Goal: Task Accomplishment & Management: Use online tool/utility

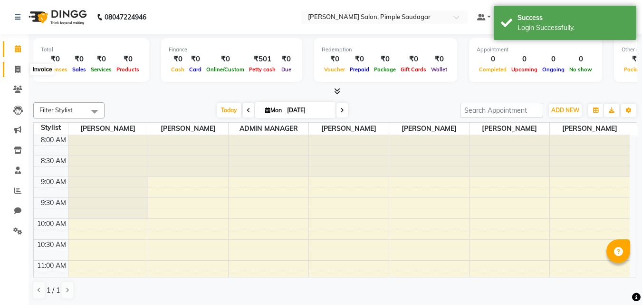
click at [21, 69] on span at bounding box center [18, 69] width 17 height 11
select select "service"
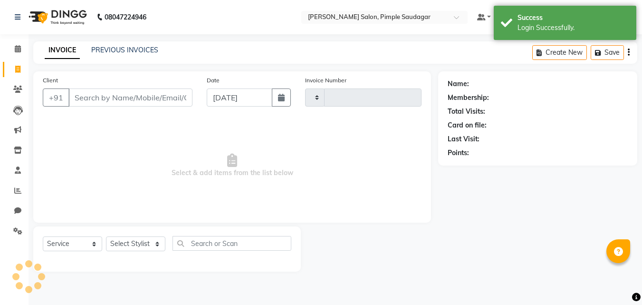
type input "0633"
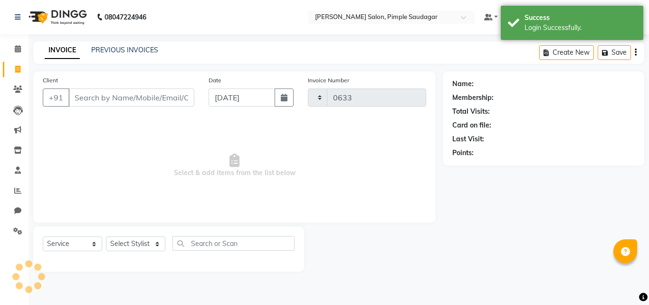
select select "7816"
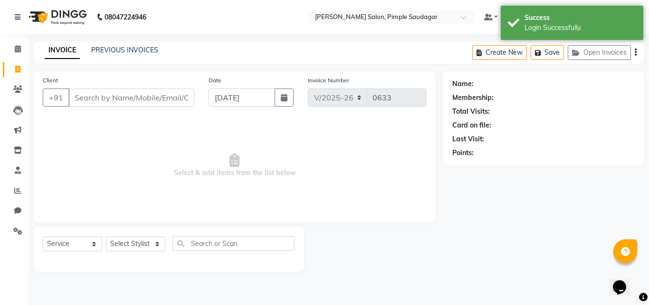
click at [133, 100] on input "Client" at bounding box center [131, 97] width 126 height 18
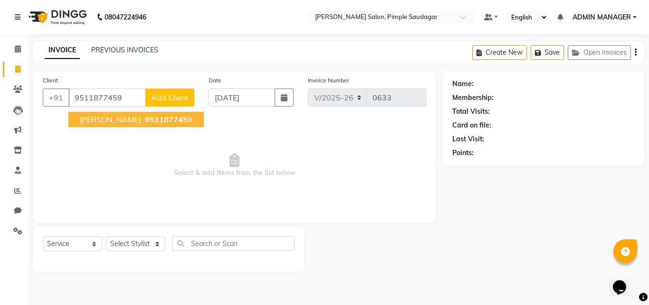
type input "9511877459"
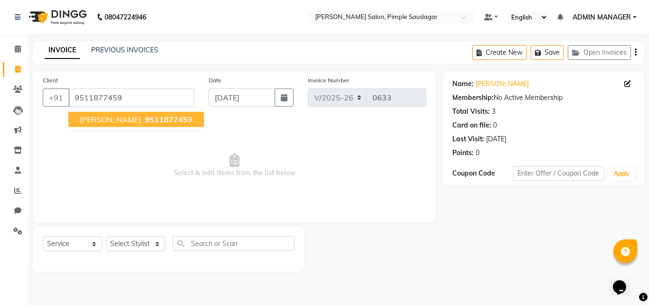
click at [113, 115] on span "[PERSON_NAME]" at bounding box center [110, 119] width 61 height 10
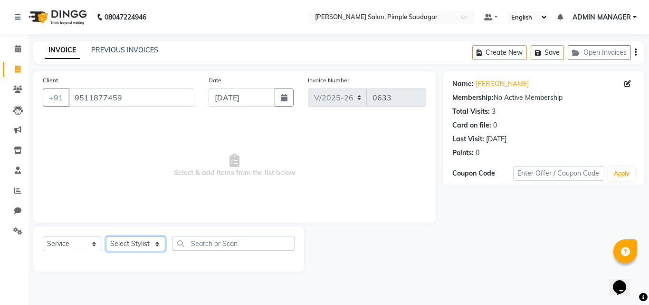
click at [149, 244] on select "Select Stylist ADMIN MANAGER [PERSON_NAME] [PERSON_NAME] [PERSON_NAME] [PERSON_…" at bounding box center [135, 243] width 59 height 15
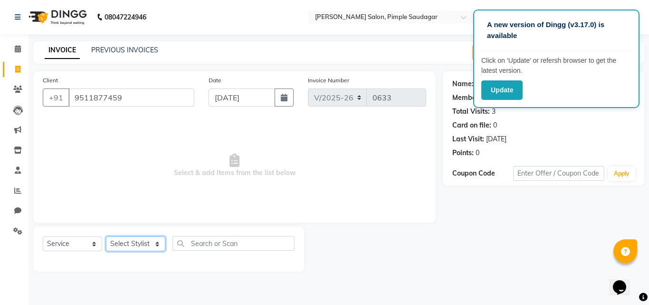
select select "62811"
click at [106, 236] on select "Select Stylist ADMIN MANAGER [PERSON_NAME] [PERSON_NAME] [PERSON_NAME] [PERSON_…" at bounding box center [135, 243] width 59 height 15
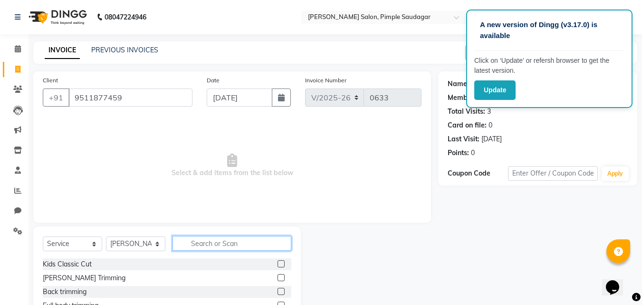
click at [220, 243] on input "text" at bounding box center [231, 243] width 119 height 15
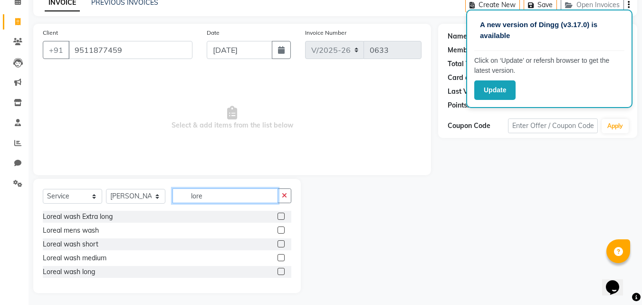
type input "lore"
click at [278, 256] on label at bounding box center [280, 257] width 7 height 7
click at [278, 256] on input "checkbox" at bounding box center [280, 258] width 6 height 6
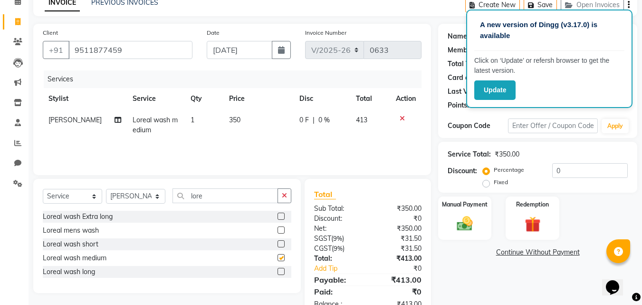
checkbox input "false"
click at [598, 172] on input "0" at bounding box center [590, 170] width 76 height 15
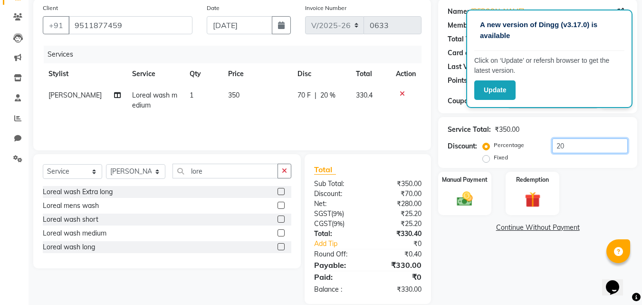
scroll to position [86, 0]
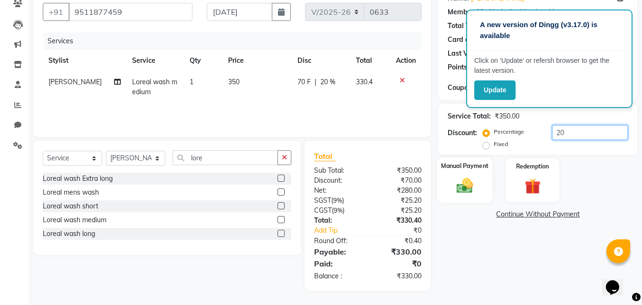
type input "20"
click at [465, 185] on img at bounding box center [464, 185] width 27 height 19
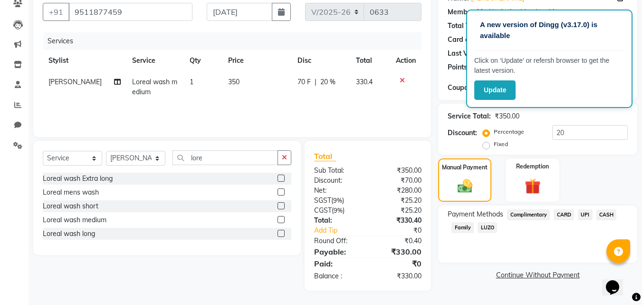
click at [585, 212] on span "UPI" at bounding box center [585, 214] width 15 height 11
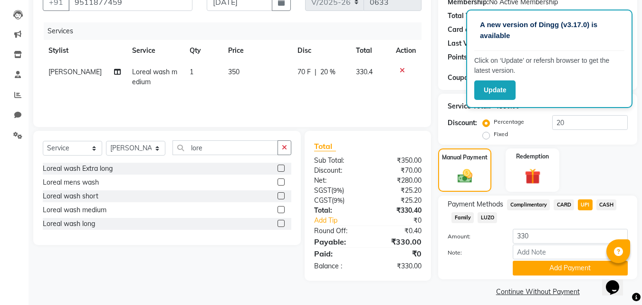
scroll to position [104, 0]
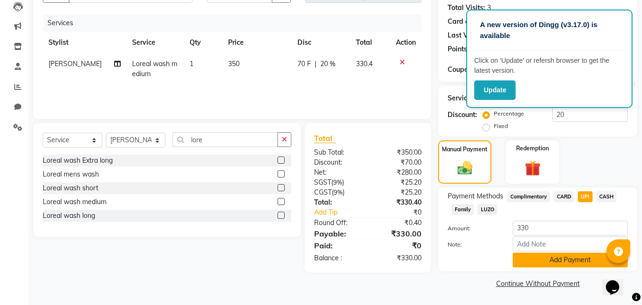
click at [567, 264] on button "Add Payment" at bounding box center [570, 259] width 115 height 15
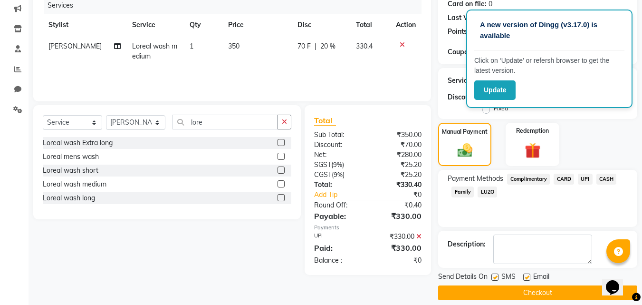
scroll to position [131, 0]
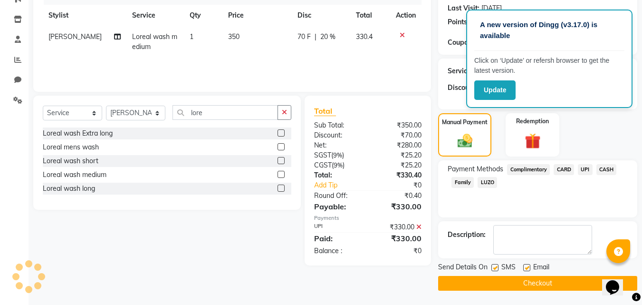
click at [533, 280] on button "Checkout" at bounding box center [537, 283] width 199 height 15
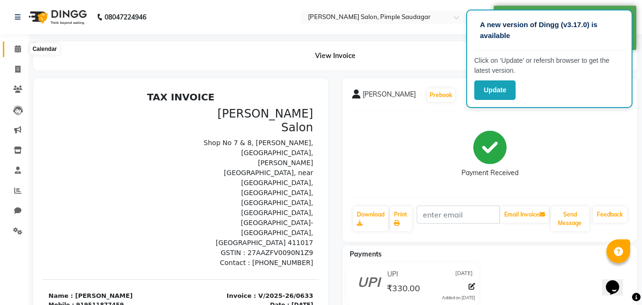
drag, startPoint x: 20, startPoint y: 48, endPoint x: 15, endPoint y: 44, distance: 5.8
click at [19, 48] on icon at bounding box center [18, 48] width 6 height 7
